Goal: Task Accomplishment & Management: Manage account settings

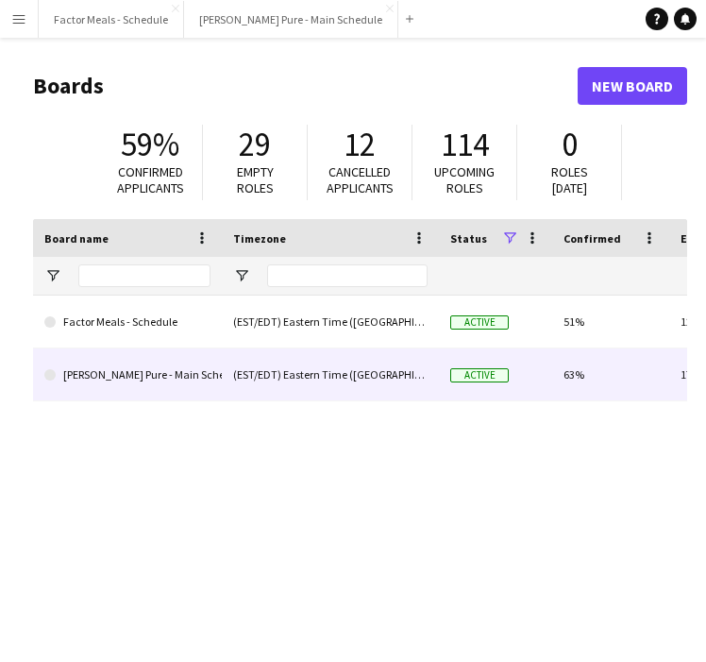
click at [202, 393] on link "[PERSON_NAME] Pure - Main Schedule" at bounding box center [127, 374] width 166 height 53
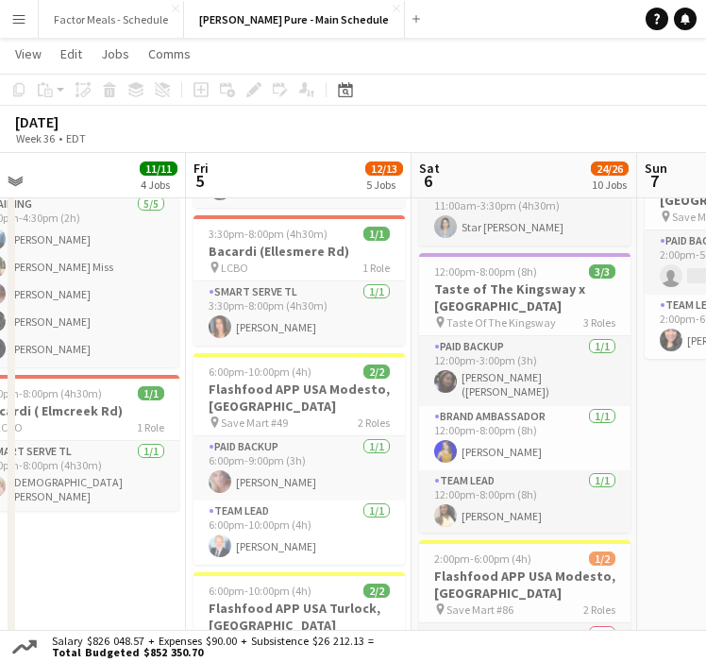
scroll to position [591, 0]
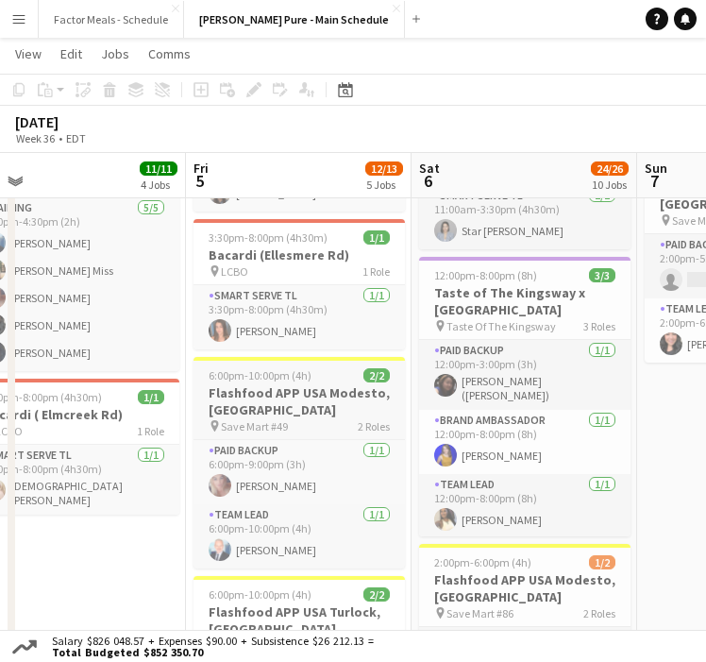
click at [300, 368] on span "6:00pm-10:00pm (4h)" at bounding box center [260, 375] width 103 height 14
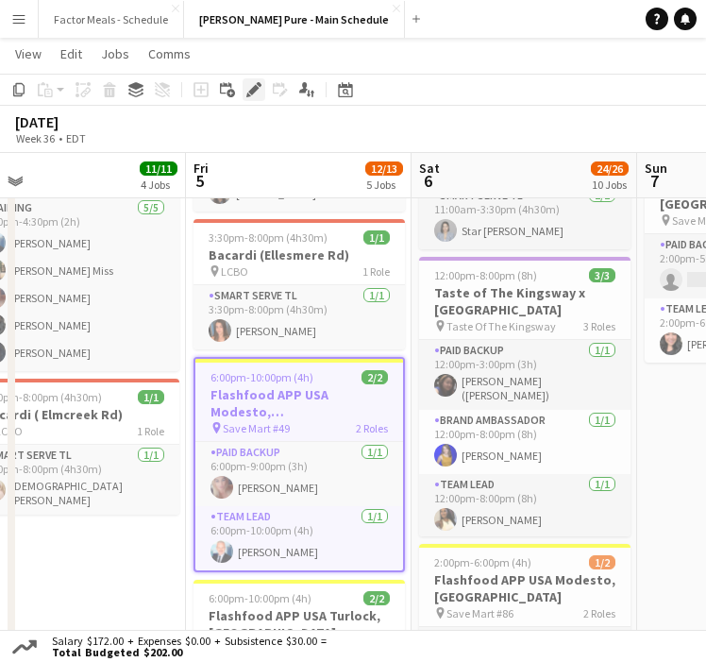
click at [247, 91] on icon "Edit" at bounding box center [253, 89] width 15 height 15
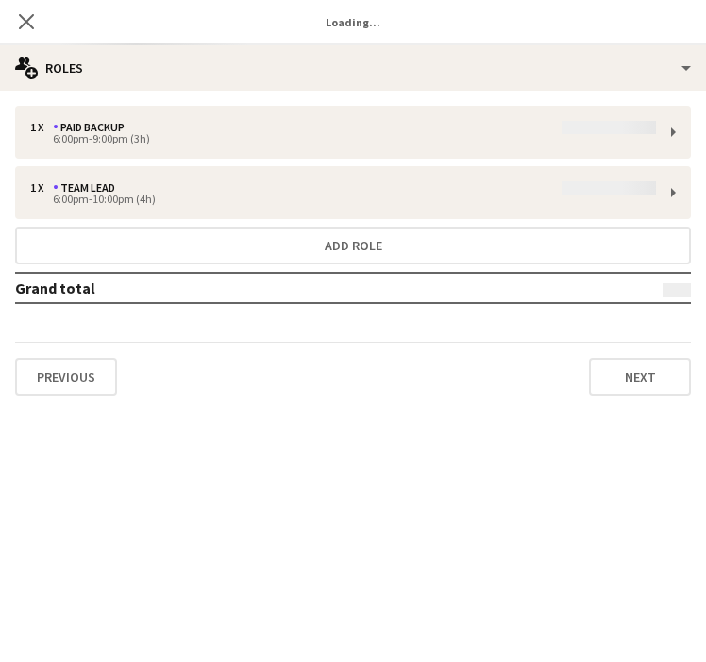
click at [438, 92] on div "1 x Paid Backup 6:00pm-9:00pm (3h) 1 x Team Lead 6:00pm-10:00pm (4h) Add role G…" at bounding box center [353, 251] width 706 height 320
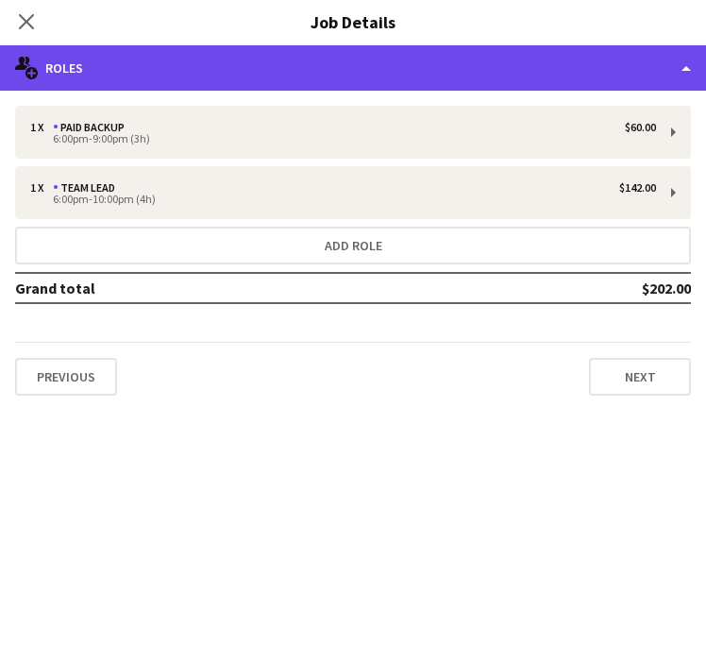
click at [430, 70] on div "multiple-users-add Roles" at bounding box center [353, 67] width 706 height 45
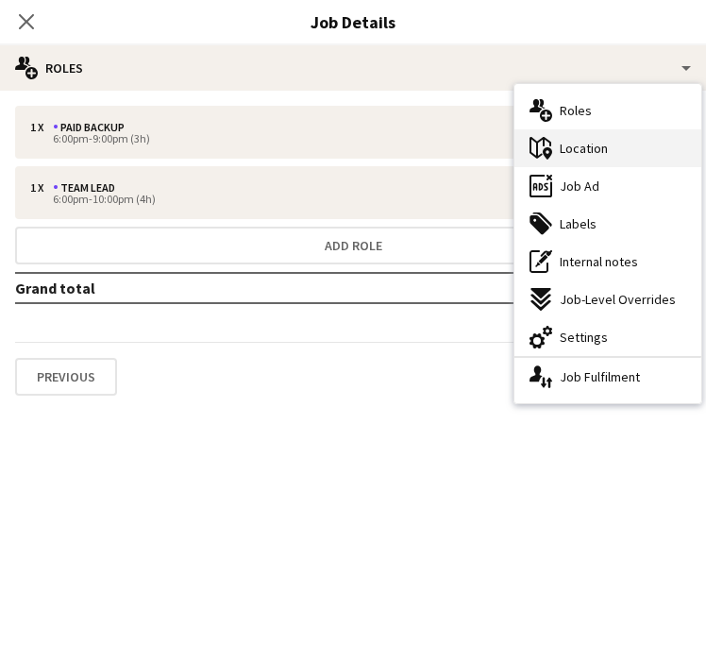
click at [593, 151] on span "Location" at bounding box center [584, 148] width 48 height 17
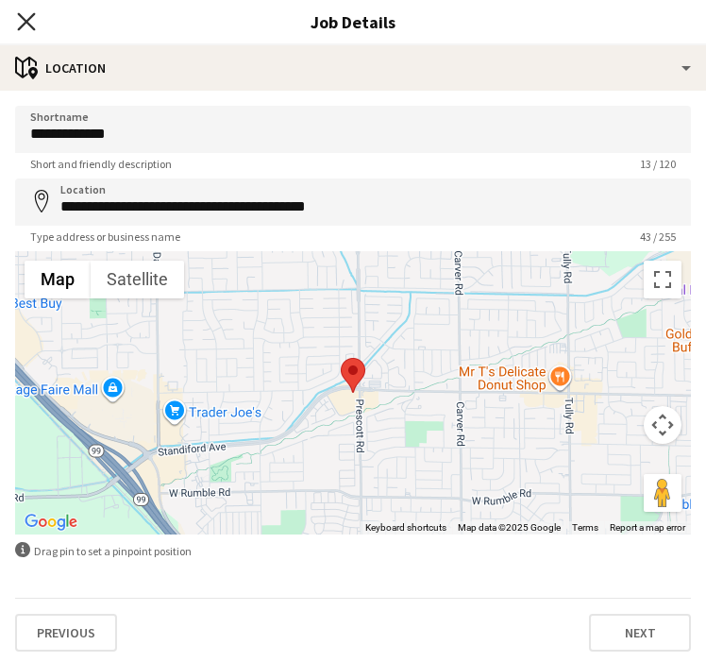
click at [25, 23] on icon "Close pop-in" at bounding box center [26, 21] width 18 height 18
click at [25, 23] on app-icon "Menu" at bounding box center [18, 18] width 15 height 15
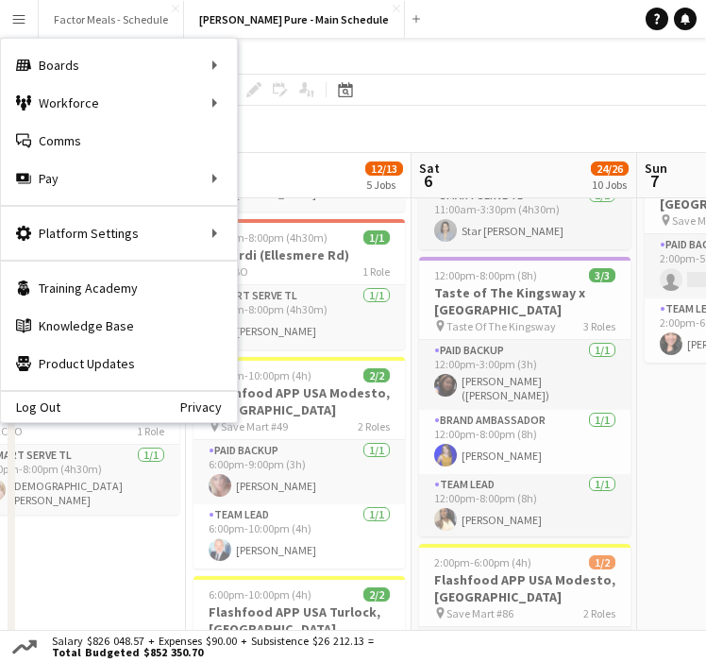
click at [498, 75] on app-toolbar "Copy Paste Paste Command V Paste with crew Command Shift V Paste linked Job [GE…" at bounding box center [353, 90] width 706 height 32
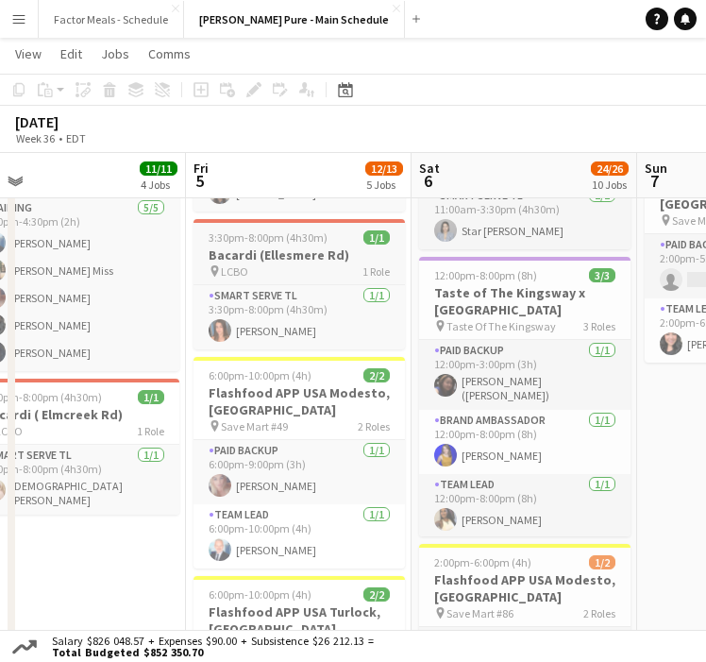
click at [310, 263] on div "pin LCBO 1 Role" at bounding box center [299, 270] width 211 height 15
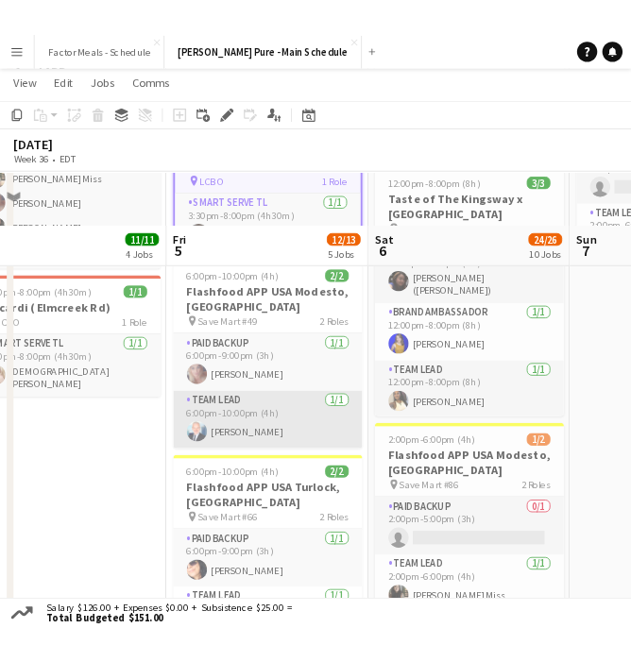
scroll to position [766, 0]
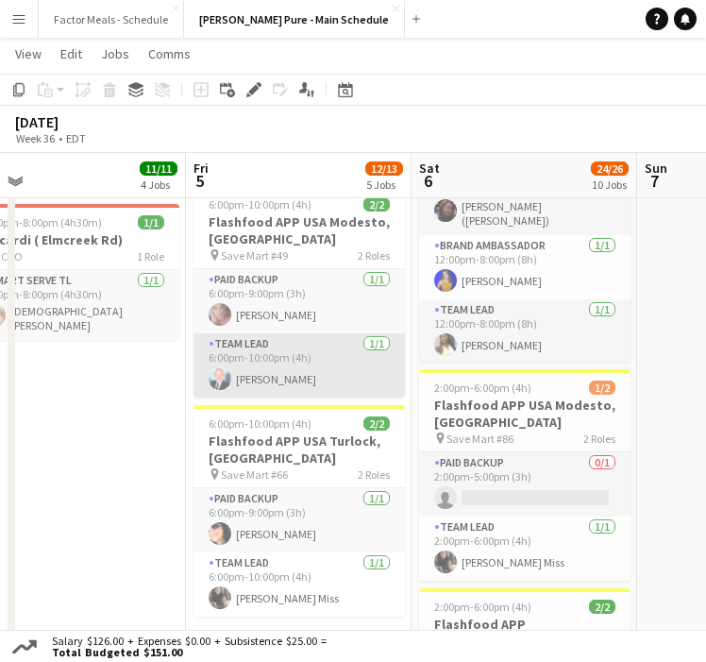
click at [297, 333] on app-card-role "Team Lead [DATE] 6:00pm-10:00pm (4h) [PERSON_NAME]" at bounding box center [299, 365] width 211 height 64
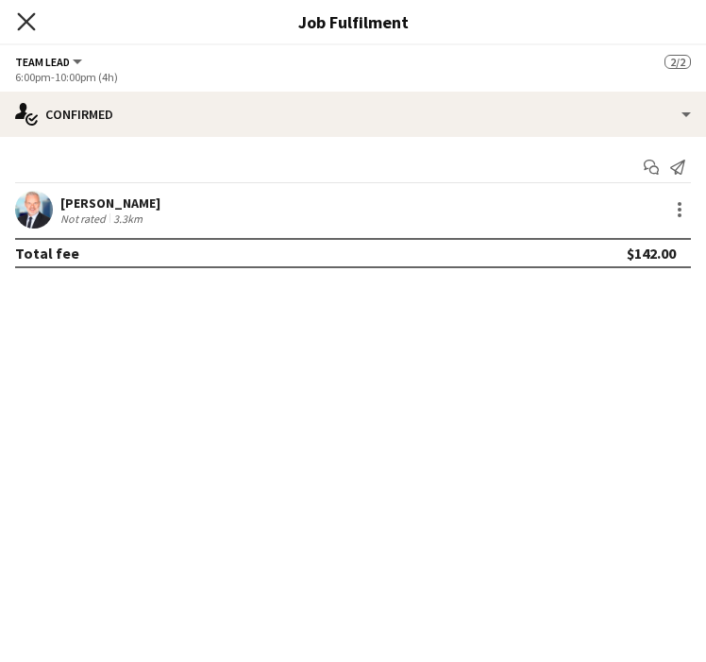
click at [26, 25] on icon "Close pop-in" at bounding box center [26, 21] width 18 height 18
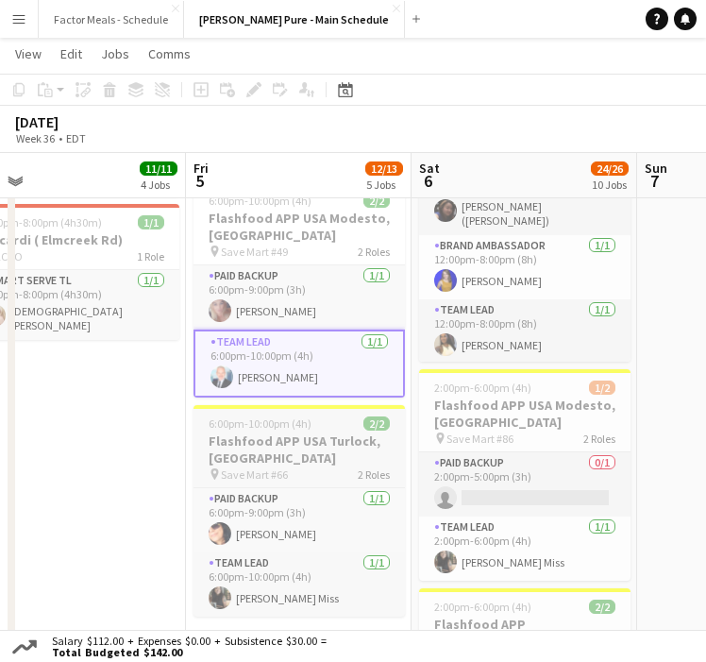
click at [230, 467] on span "Save Mart #66" at bounding box center [254, 474] width 67 height 14
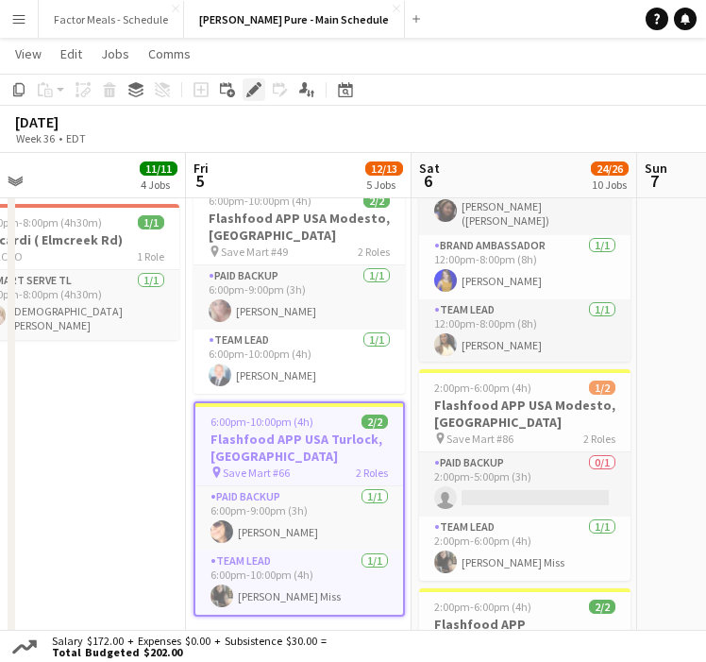
click at [248, 99] on div "Edit" at bounding box center [254, 89] width 23 height 23
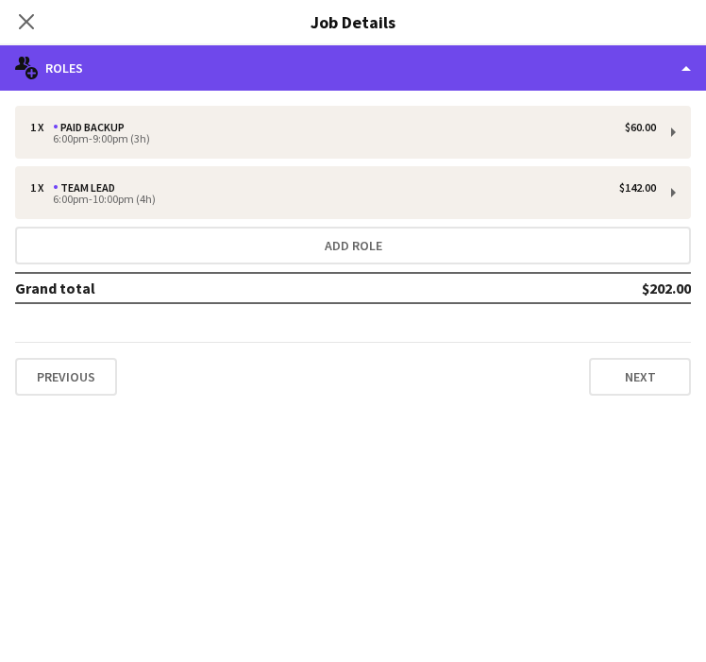
click at [246, 74] on div "multiple-users-add Roles" at bounding box center [353, 67] width 706 height 45
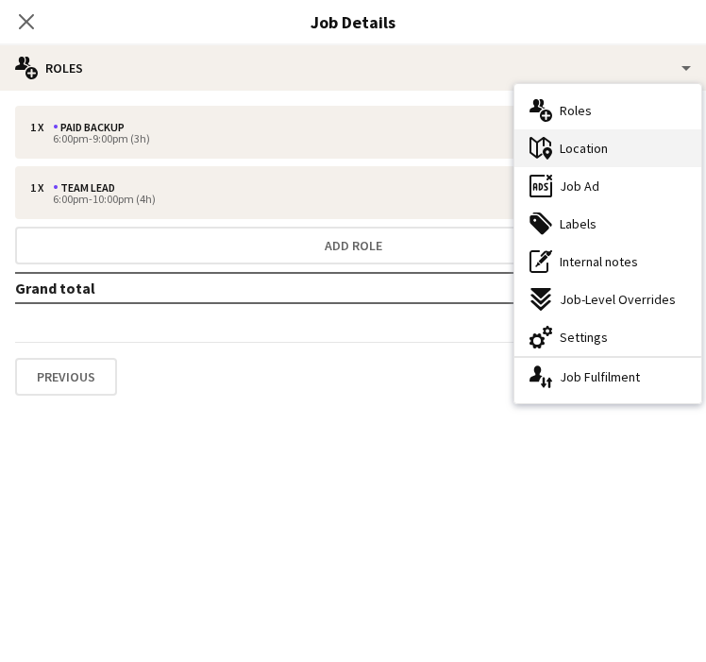
click at [585, 144] on span "Location" at bounding box center [584, 148] width 48 height 17
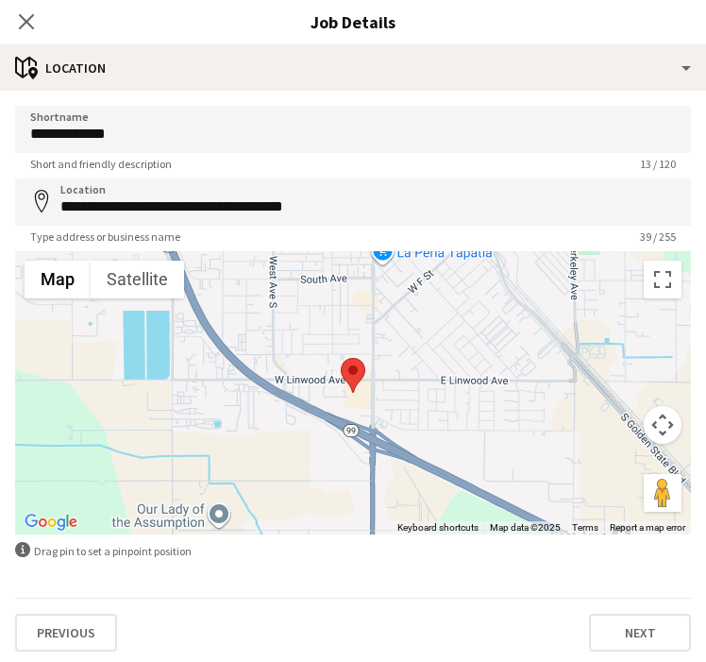
click at [34, 26] on icon "Close pop-in" at bounding box center [26, 21] width 15 height 15
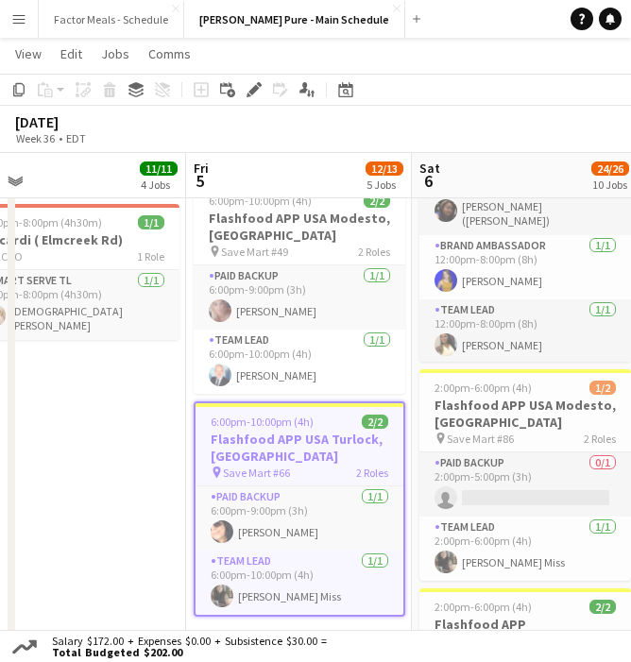
click at [75, 531] on app-date-cell "7:00am-7:00pm (12h) 3/3 Trio Project - AWS Toronto Summit pin Metro Toronto Con…" at bounding box center [73, 583] width 226 height 2233
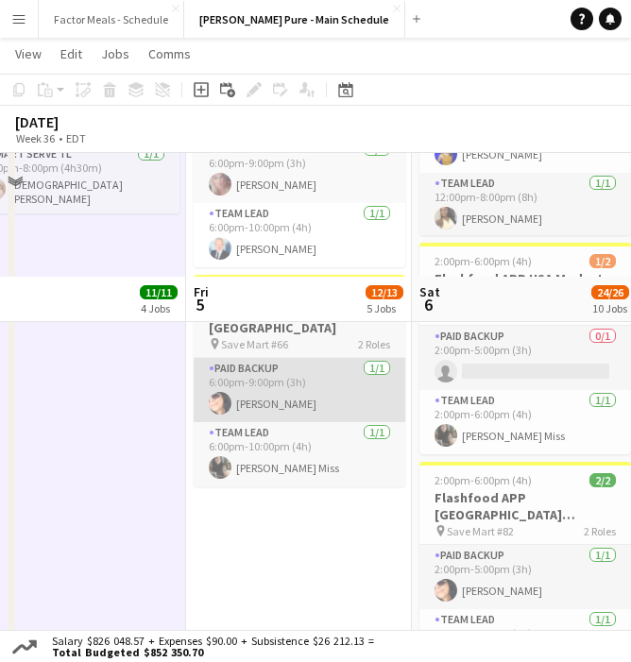
scroll to position [1016, 0]
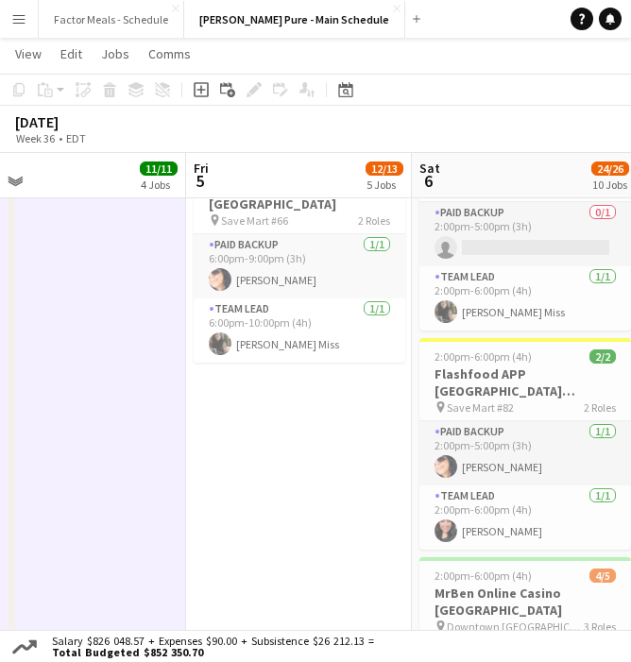
click at [214, 501] on app-date-cell "12:00pm-5:30pm (5h30m) 4/5 [GEOGRAPHIC_DATA] Activation [GEOGRAPHIC_DATA] pin […" at bounding box center [299, 332] width 226 height 2233
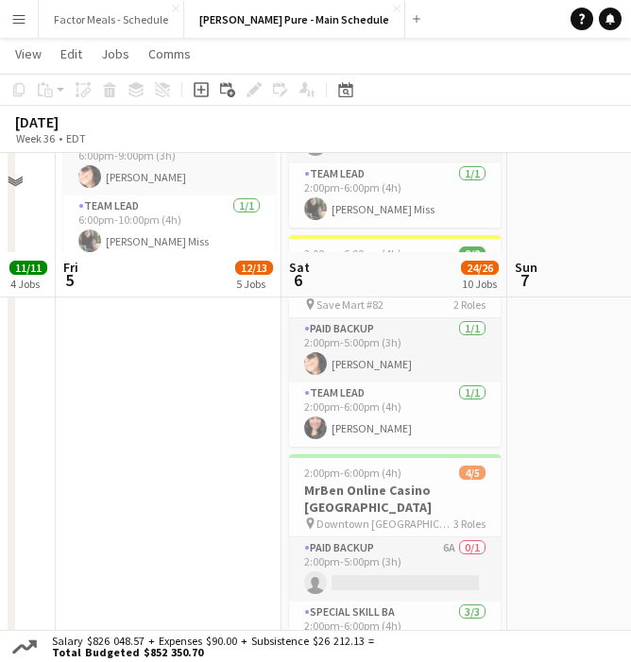
scroll to position [984, 0]
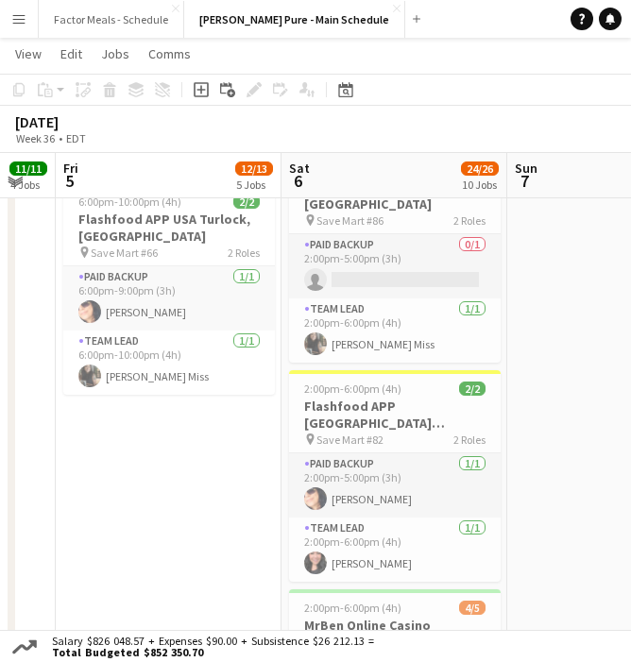
click at [543, 289] on app-date-cell "11:00am-7:00pm (8h) 3/3 Taste of The Kingsway x [GEOGRAPHIC_DATA] pin Taste Of …" at bounding box center [620, 364] width 226 height 2233
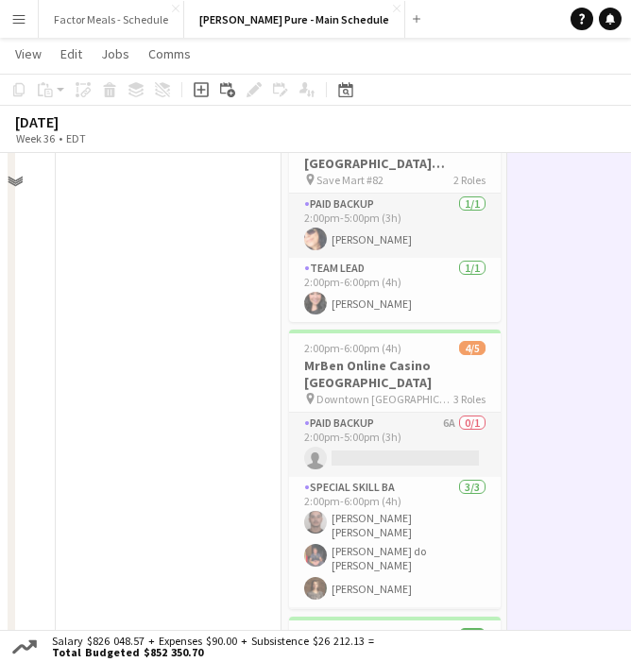
scroll to position [1194, 0]
